Goal: Task Accomplishment & Management: Manage account settings

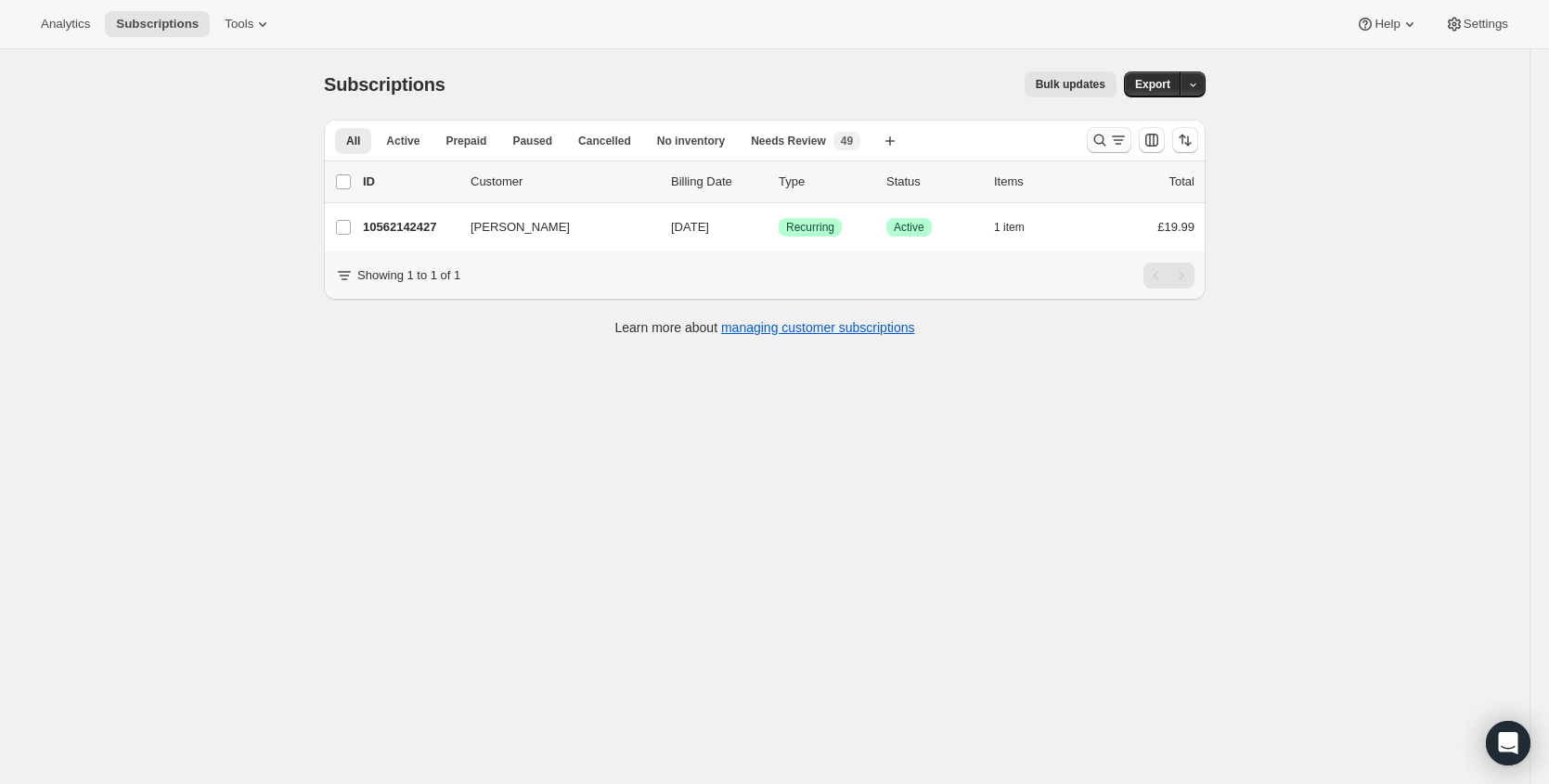
click at [1106, 139] on icon "Search and filter results" at bounding box center [1099, 141] width 19 height 19
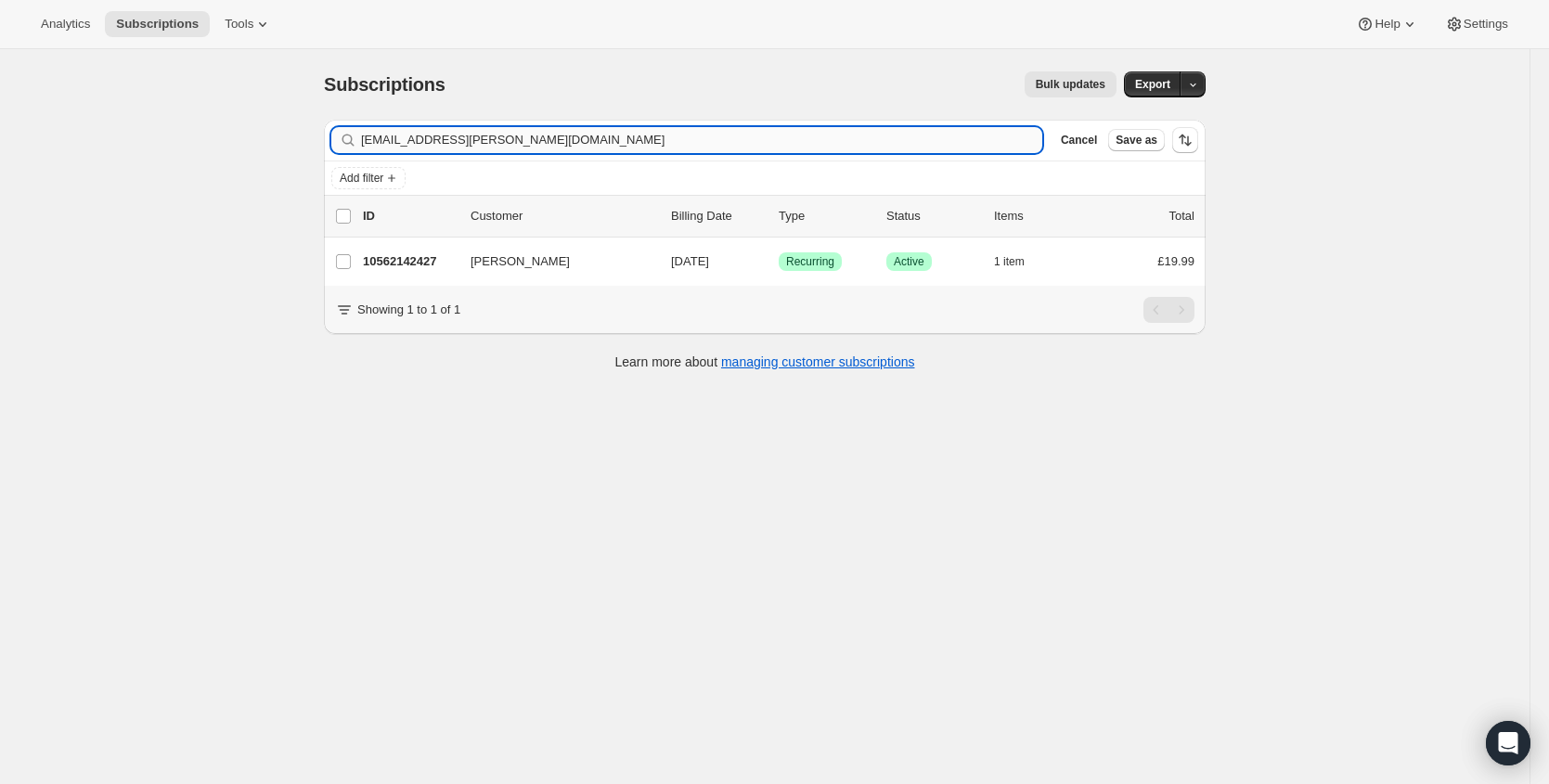
click at [739, 144] on input "[EMAIL_ADDRESS][PERSON_NAME][DOMAIN_NAME]" at bounding box center [701, 141] width 681 height 26
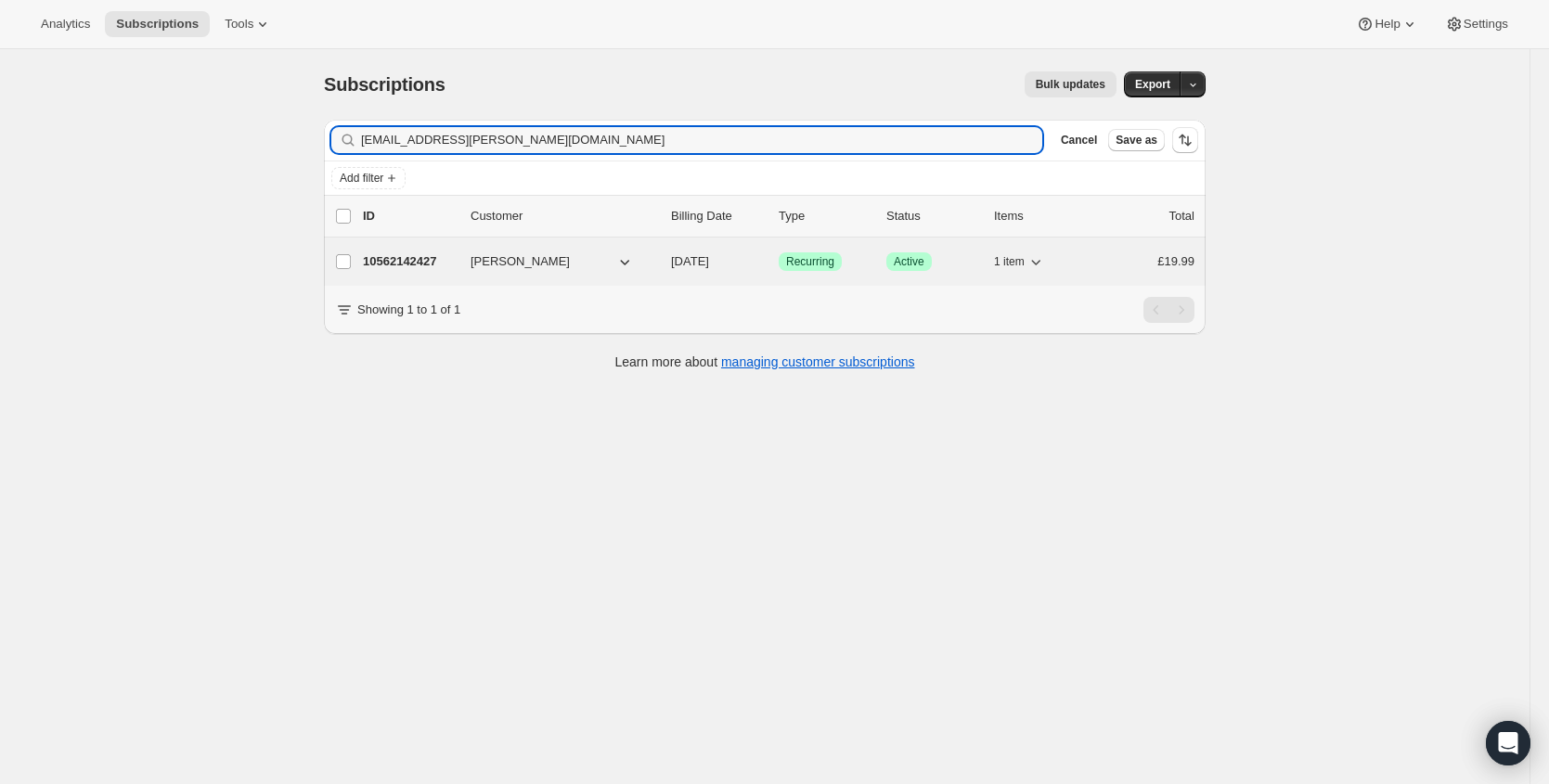
click at [397, 262] on p "10562142427" at bounding box center [409, 261] width 93 height 19
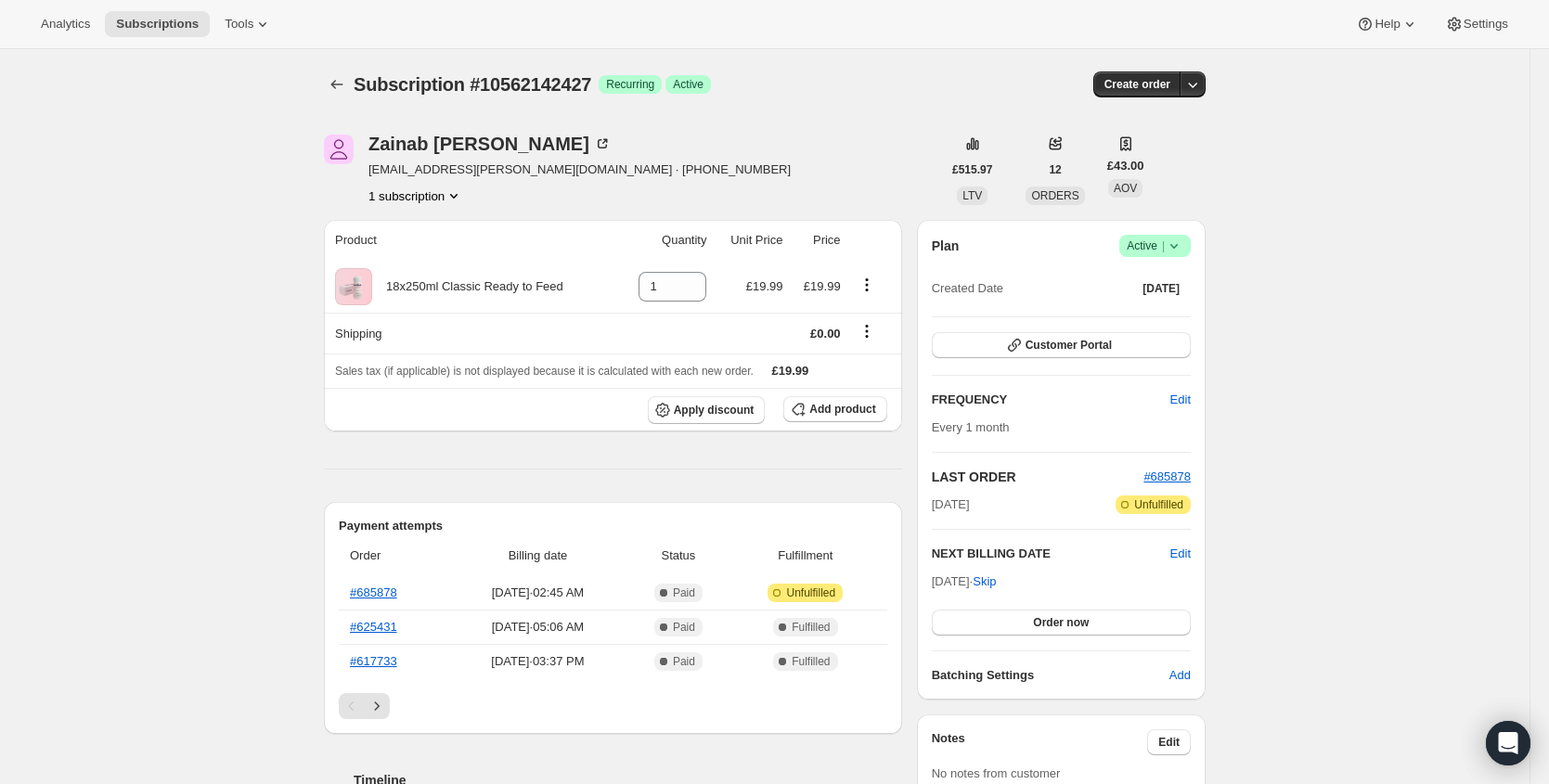
click at [1183, 237] on icon at bounding box center [1174, 245] width 19 height 19
click at [1137, 322] on span "Cancel subscription" at bounding box center [1154, 315] width 105 height 19
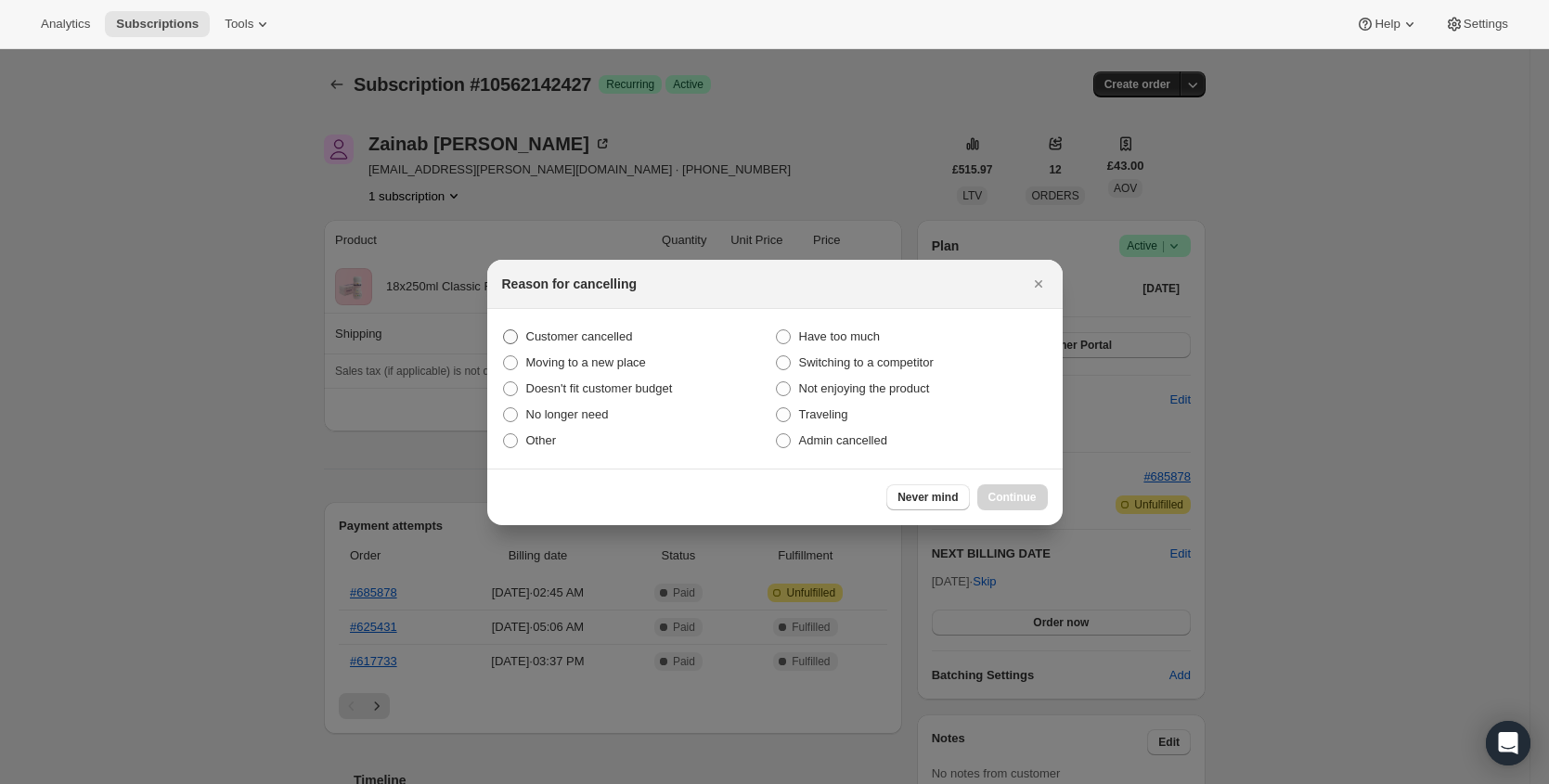
click at [596, 333] on span "Customer cancelled" at bounding box center [579, 336] width 107 height 14
click at [504, 330] on input "Customer cancelled" at bounding box center [503, 330] width 1 height 1
radio input "true"
click at [995, 496] on span "Continue" at bounding box center [1012, 497] width 48 height 15
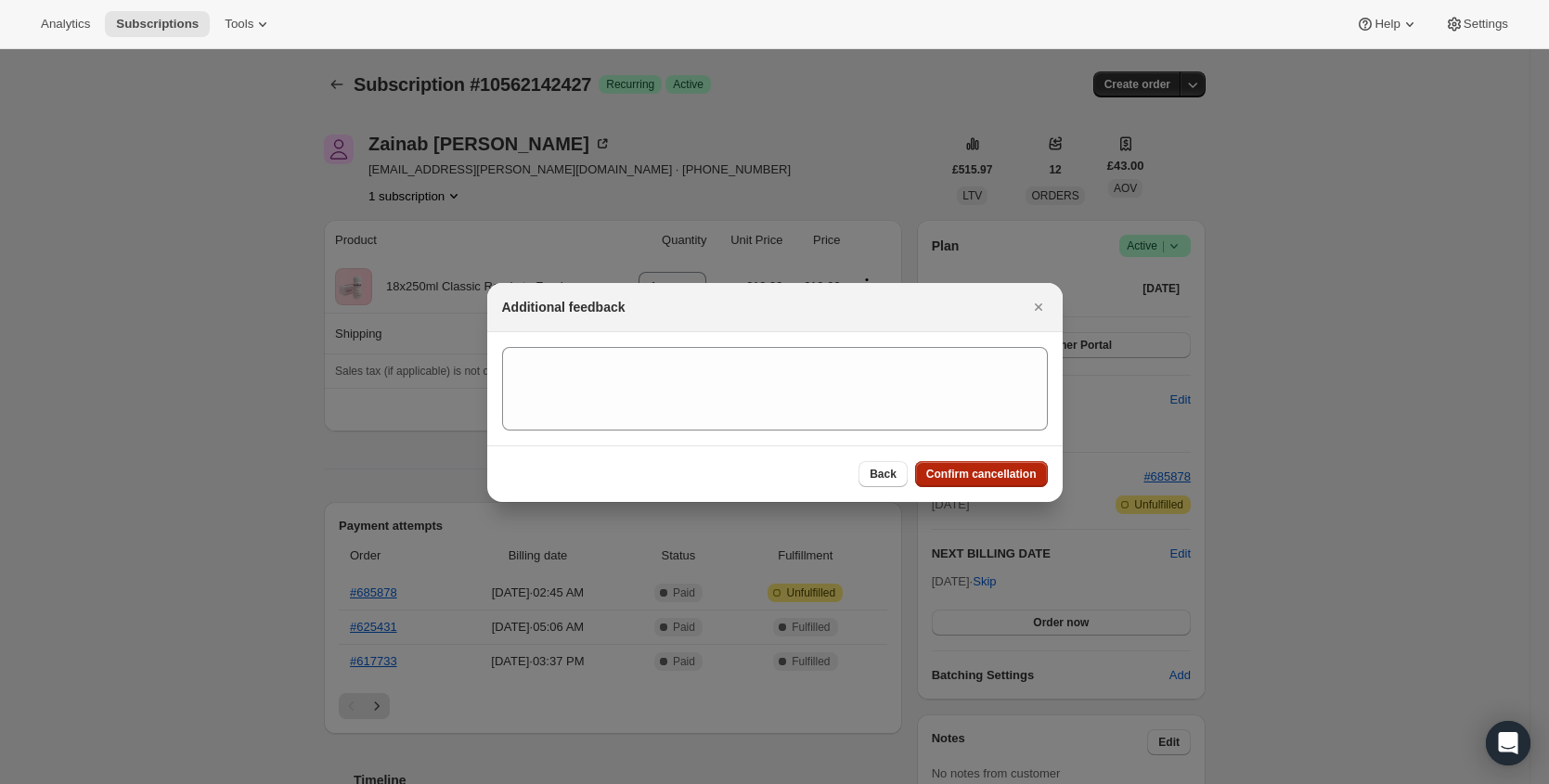
click at [1019, 479] on span "Confirm cancellation" at bounding box center [981, 474] width 111 height 15
